Goal: Navigation & Orientation: Find specific page/section

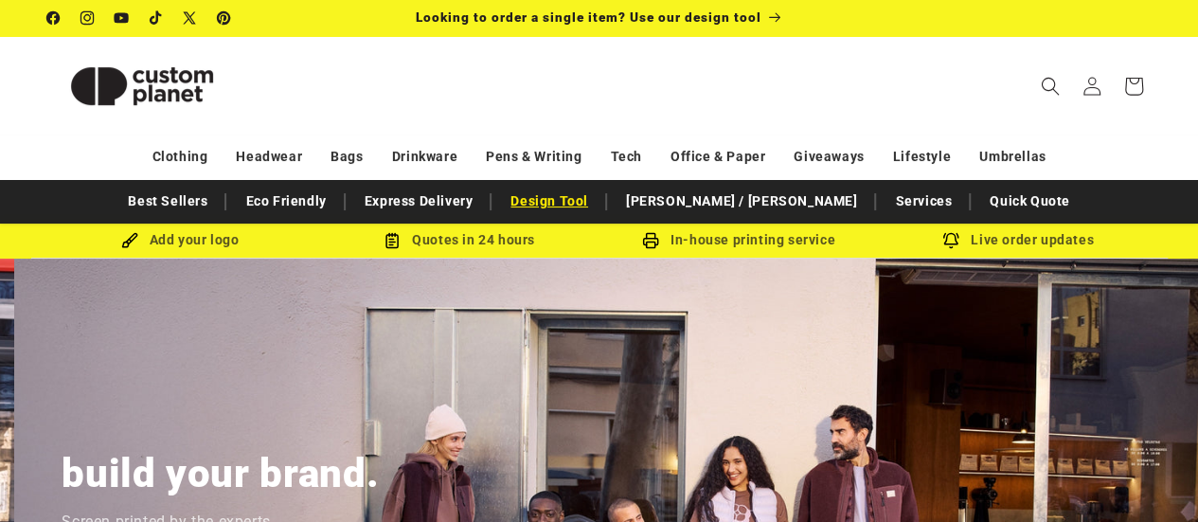
scroll to position [0, 1197]
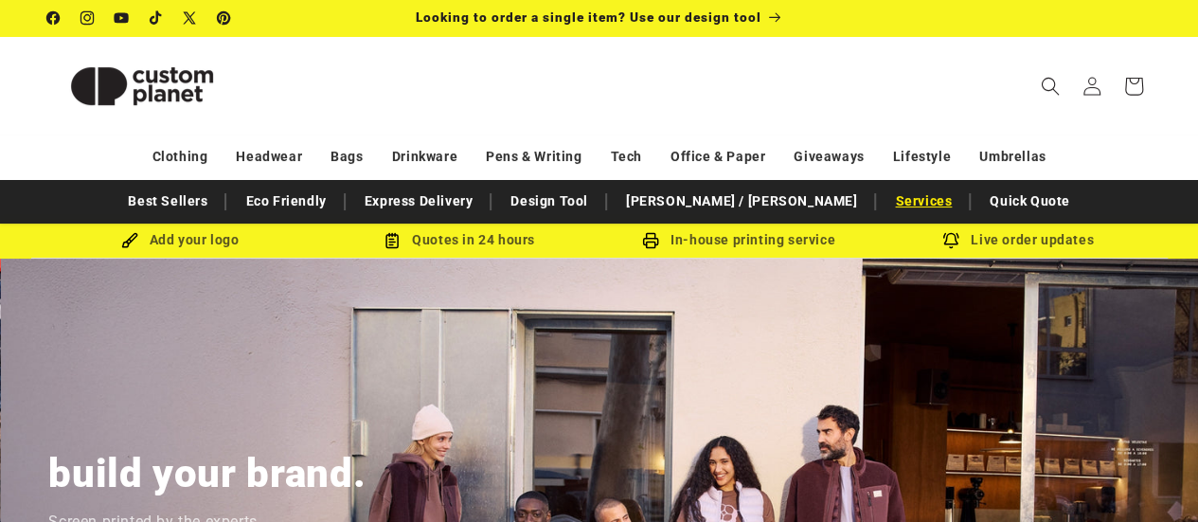
click at [885, 204] on link "Services" at bounding box center [923, 201] width 76 height 33
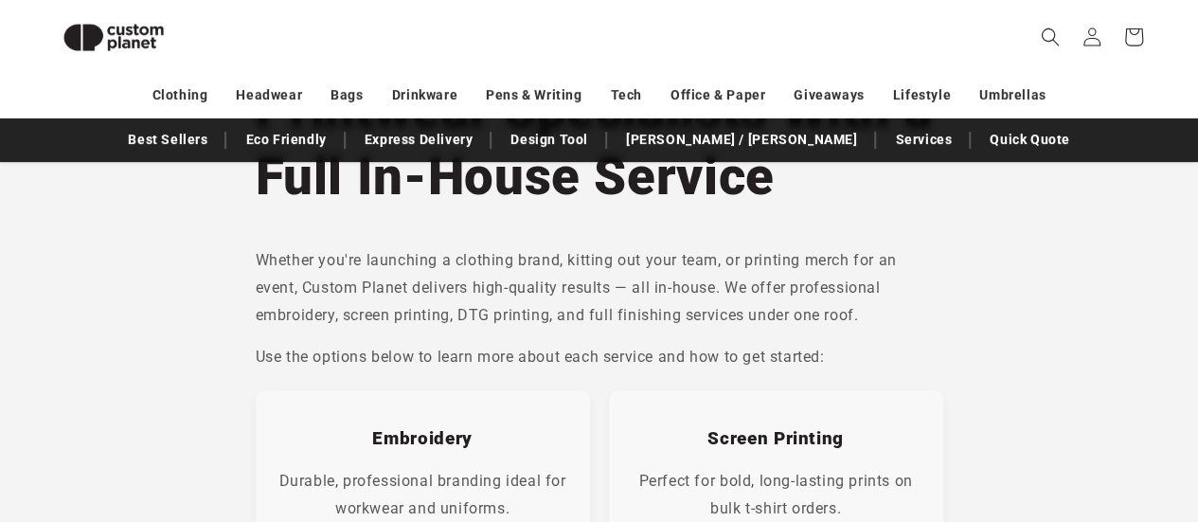
scroll to position [182, 0]
click at [217, 134] on link "Best Sellers" at bounding box center [167, 139] width 98 height 33
